Goal: Transaction & Acquisition: Download file/media

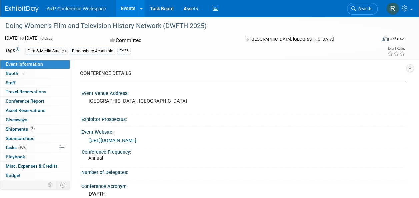
click at [357, 8] on span "Search" at bounding box center [363, 8] width 15 height 5
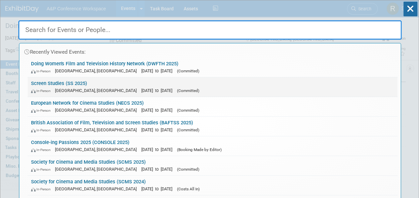
click at [77, 82] on link "Screen Studies (SS 2025) In-Person Glasgow, United Kingdom Jun 27, 2025 to Jun …" at bounding box center [212, 86] width 369 height 19
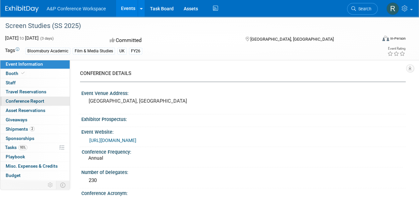
click at [30, 98] on span "Conference Report" at bounding box center [25, 100] width 39 height 5
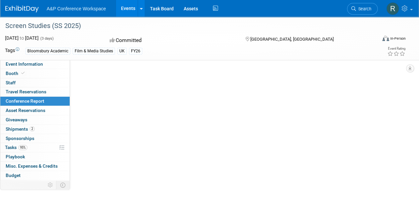
select select "NO"
select select "YES"
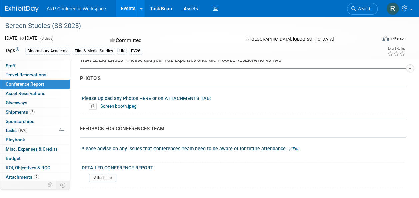
scroll to position [25, 0]
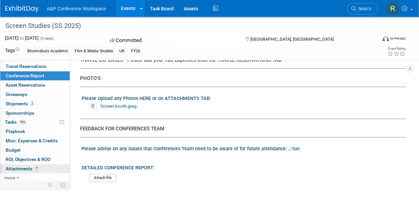
click at [24, 166] on span "Attachments 7" at bounding box center [22, 168] width 33 height 5
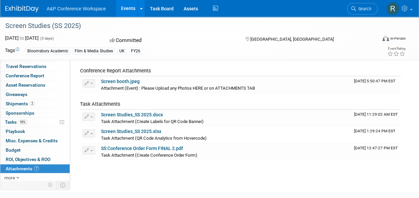
scroll to position [109, 0]
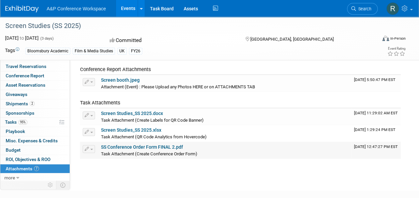
click at [154, 146] on link "SS Conference Order Form FINAL 2.pdf" at bounding box center [142, 146] width 82 height 5
